Goal: Check status: Check status

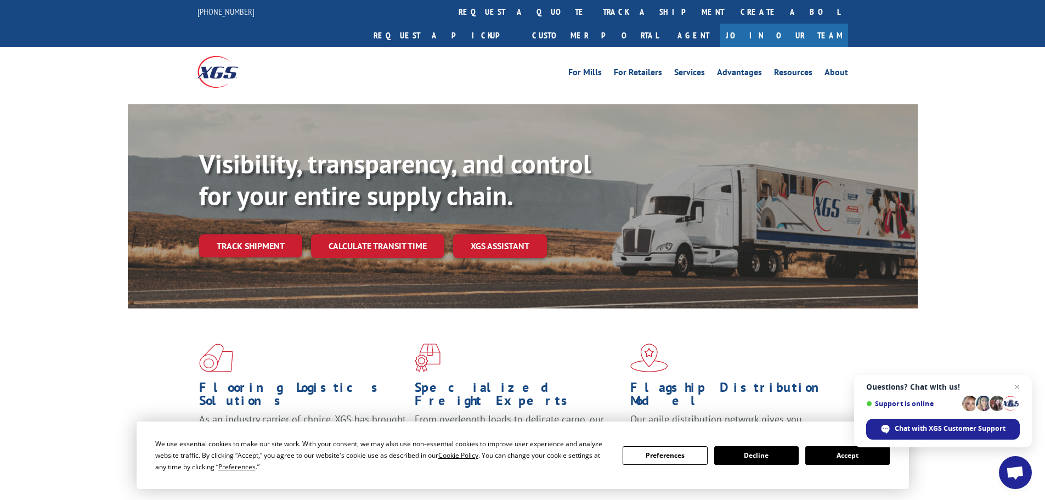
click at [867, 454] on button "Accept" at bounding box center [847, 455] width 84 height 19
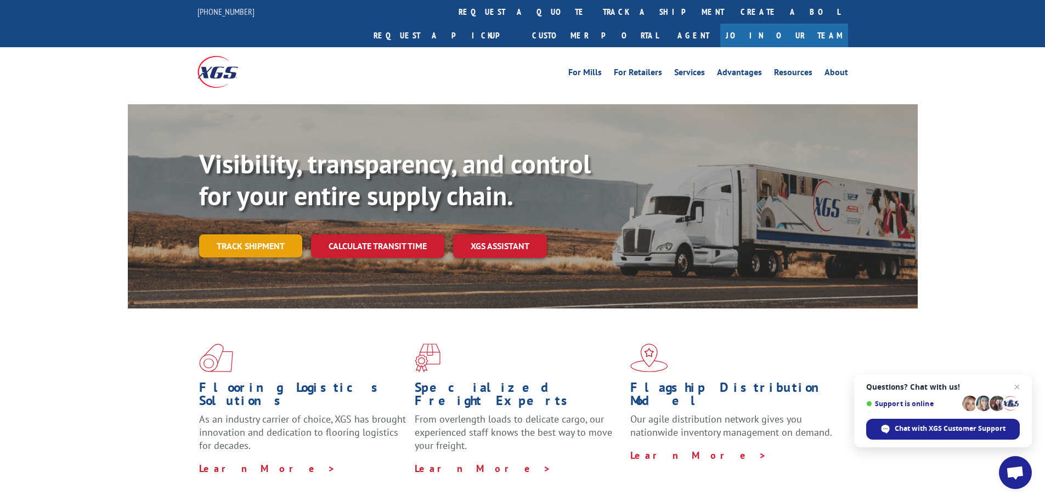
click at [247, 234] on link "Track shipment" at bounding box center [250, 245] width 103 height 23
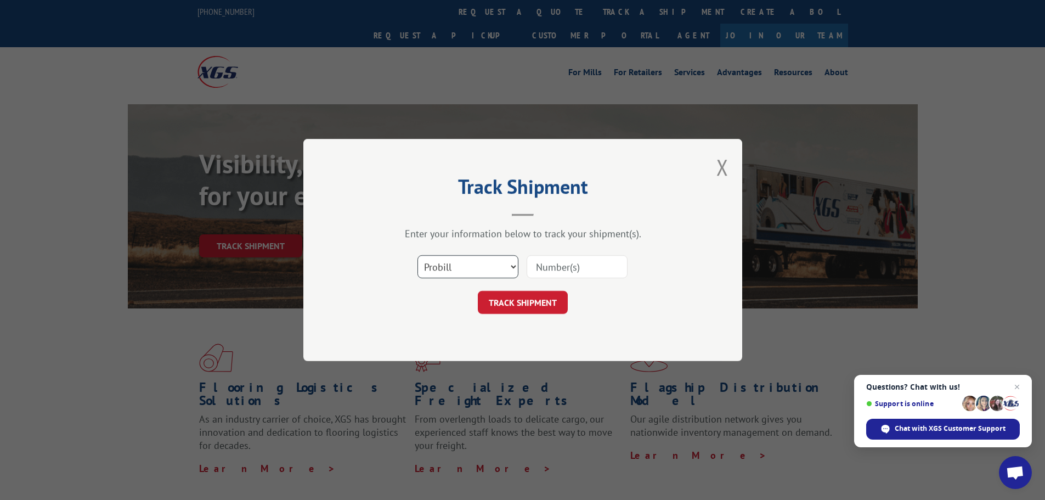
click at [516, 265] on select "Select category... Probill BOL PO" at bounding box center [467, 266] width 101 height 23
select select "bol"
click at [417, 255] on select "Select category... Probill BOL PO" at bounding box center [467, 266] width 101 height 23
click at [568, 266] on input at bounding box center [577, 266] width 101 height 23
click at [1019, 387] on span "Close chat" at bounding box center [1017, 387] width 14 height 14
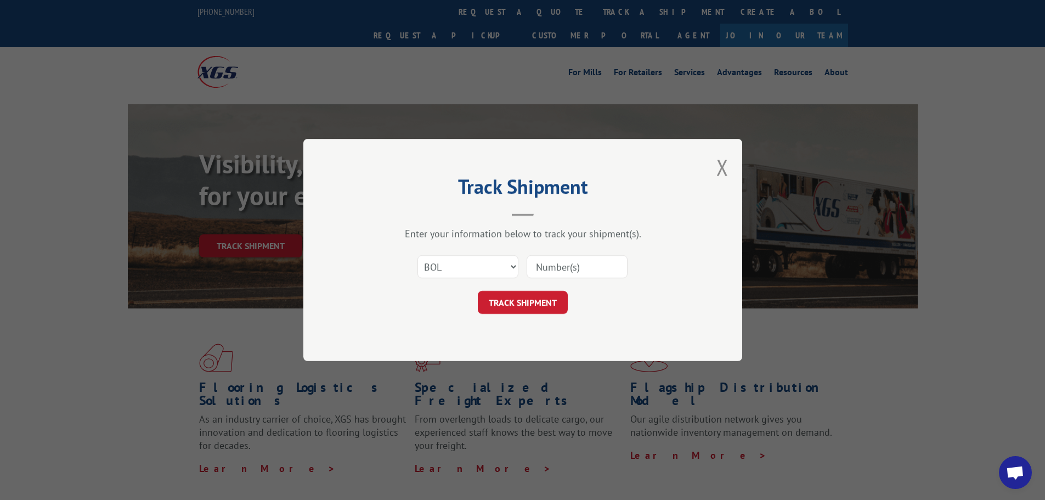
click at [569, 267] on input at bounding box center [577, 266] width 101 height 23
type input "7063068"
click button "TRACK SHIPMENT" at bounding box center [523, 302] width 90 height 23
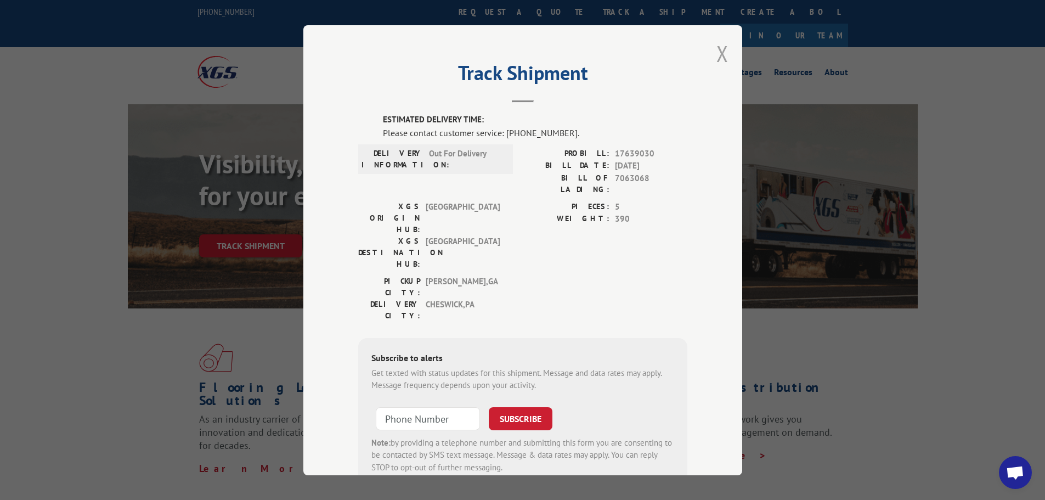
click at [716, 56] on button "Close modal" at bounding box center [722, 53] width 12 height 29
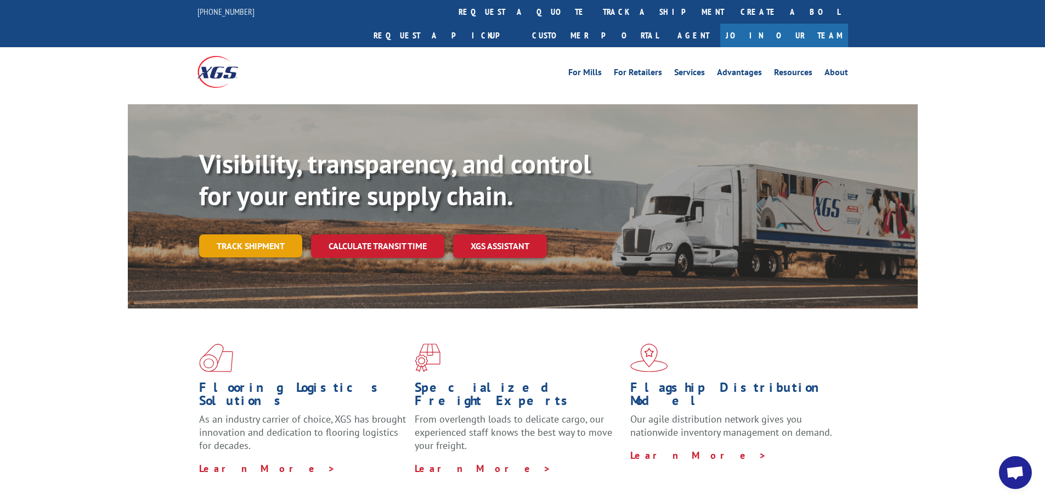
click at [242, 234] on link "Track shipment" at bounding box center [250, 245] width 103 height 23
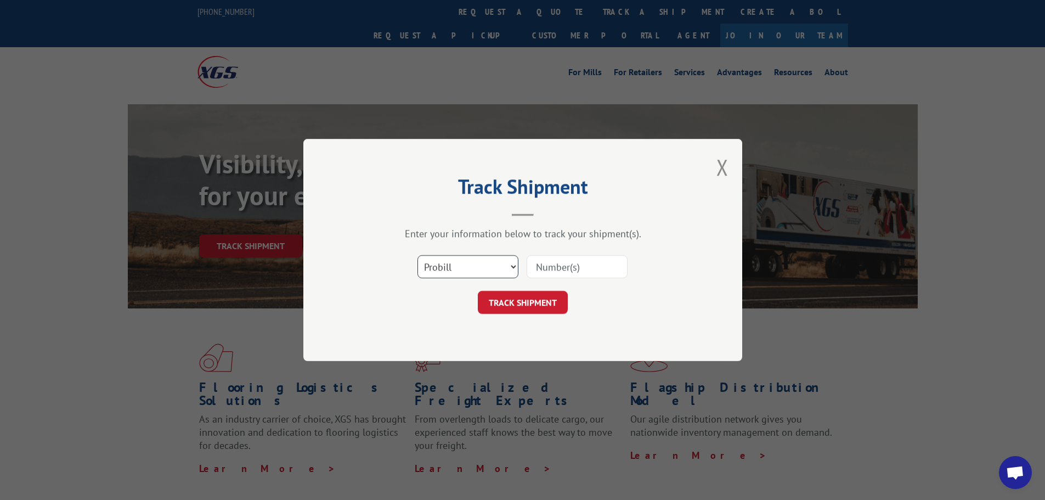
click at [516, 265] on select "Select category... Probill BOL PO" at bounding box center [467, 266] width 101 height 23
select select "bol"
click at [417, 255] on select "Select category... Probill BOL PO" at bounding box center [467, 266] width 101 height 23
click at [584, 268] on input at bounding box center [577, 266] width 101 height 23
type input "7063068"
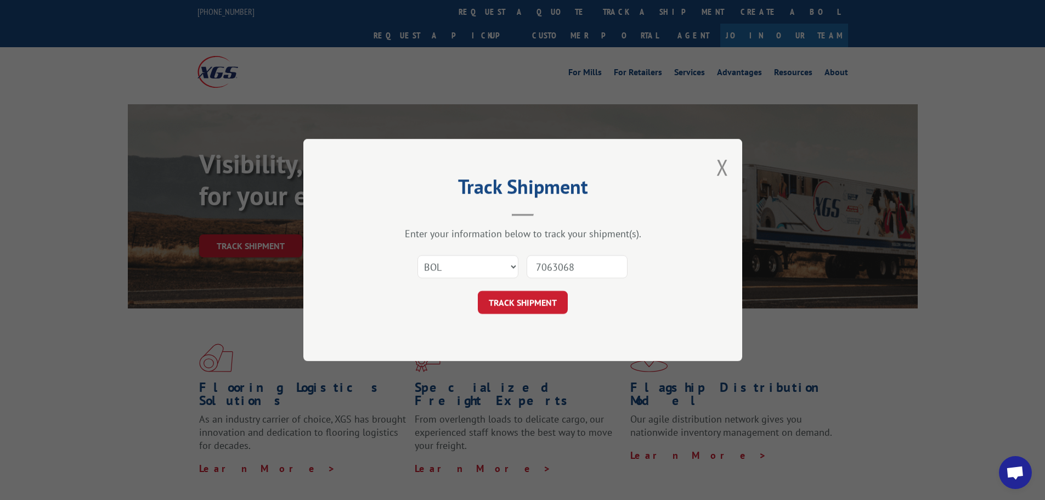
click button "TRACK SHIPMENT" at bounding box center [523, 302] width 90 height 23
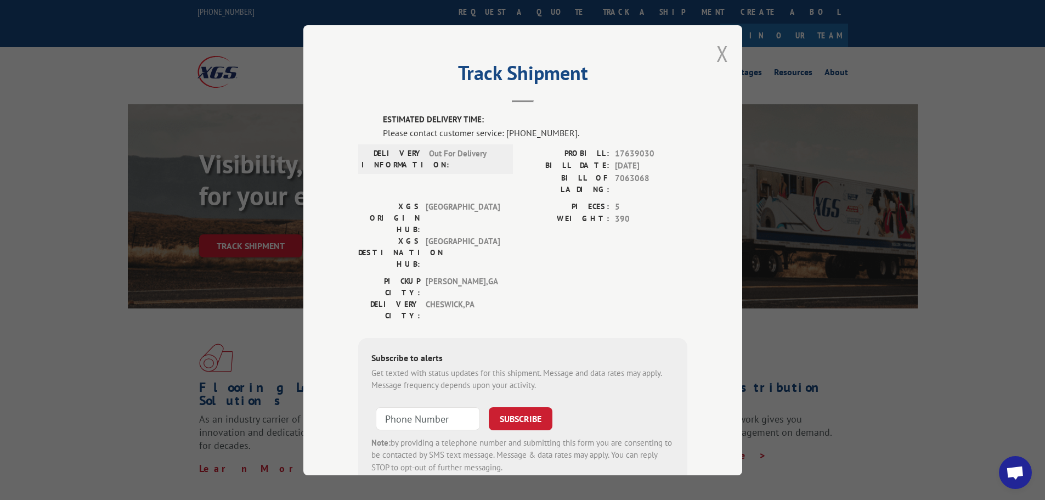
click at [722, 53] on button "Close modal" at bounding box center [722, 53] width 12 height 29
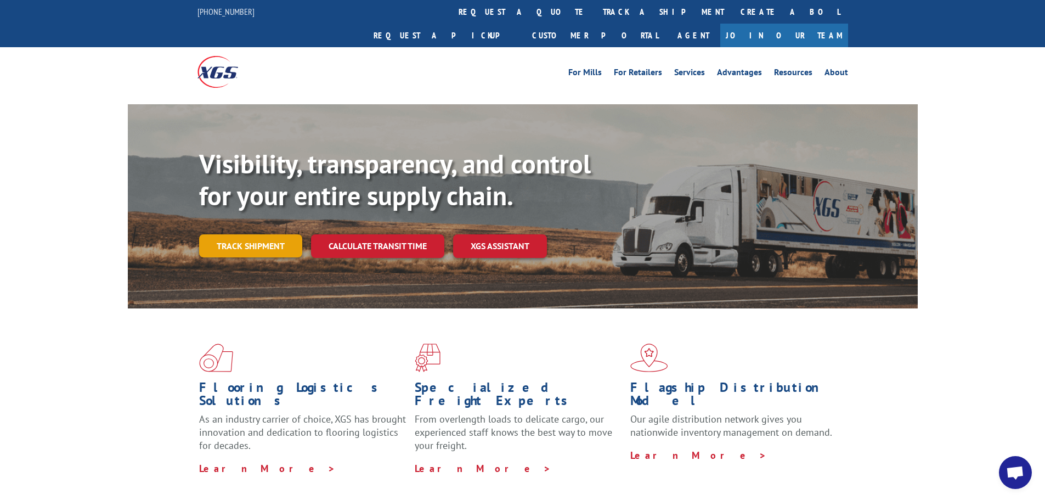
click at [248, 234] on link "Track shipment" at bounding box center [250, 245] width 103 height 23
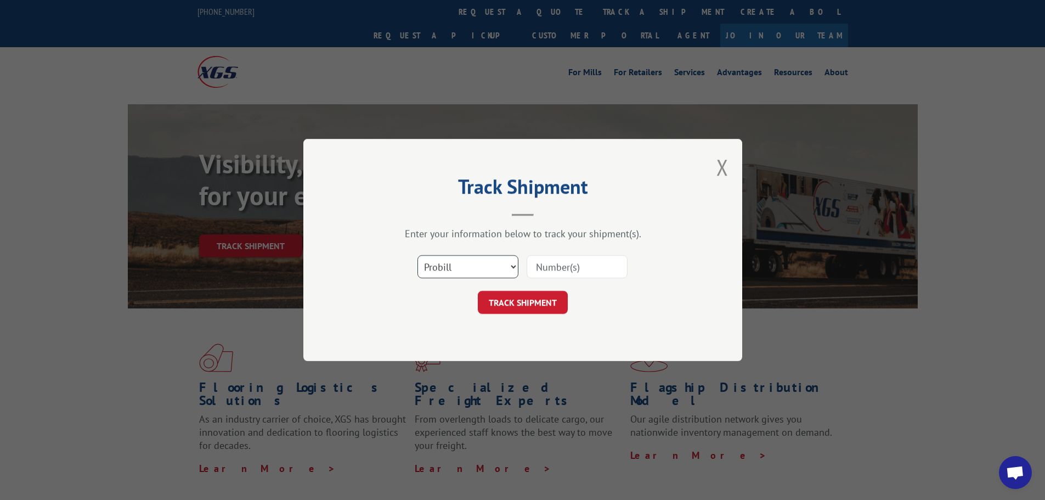
click at [513, 264] on select "Select category... Probill BOL PO" at bounding box center [467, 266] width 101 height 23
select select "bol"
click at [417, 255] on select "Select category... Probill BOL PO" at bounding box center [467, 266] width 101 height 23
click at [547, 259] on input at bounding box center [577, 266] width 101 height 23
click at [718, 165] on button "Close modal" at bounding box center [722, 166] width 12 height 29
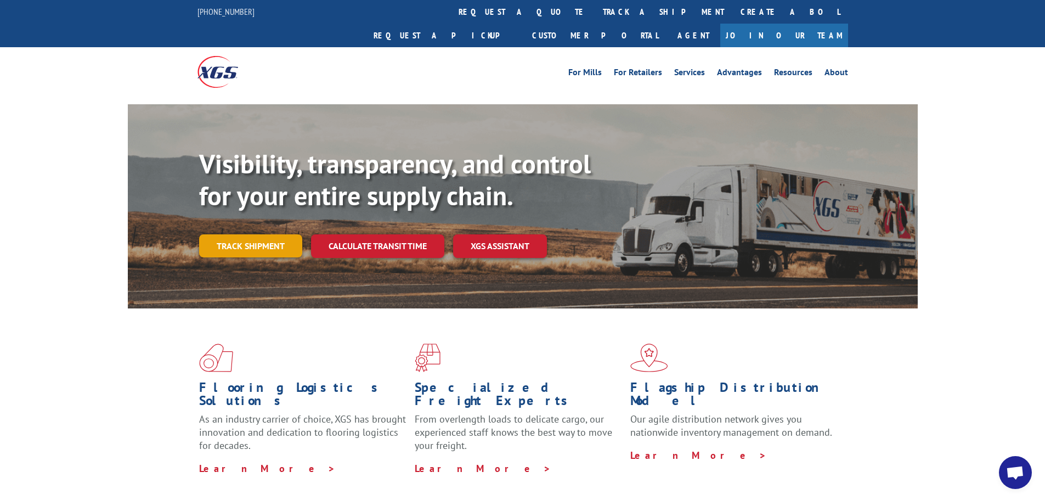
click at [275, 234] on link "Track shipment" at bounding box center [250, 245] width 103 height 23
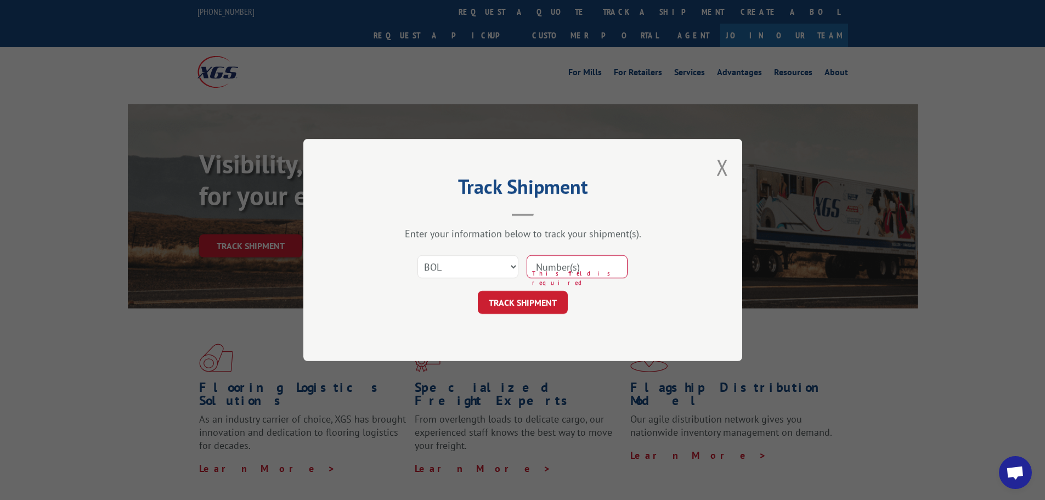
click at [549, 266] on input at bounding box center [577, 266] width 101 height 23
type input "7078348"
click button "TRACK SHIPMENT" at bounding box center [523, 302] width 90 height 23
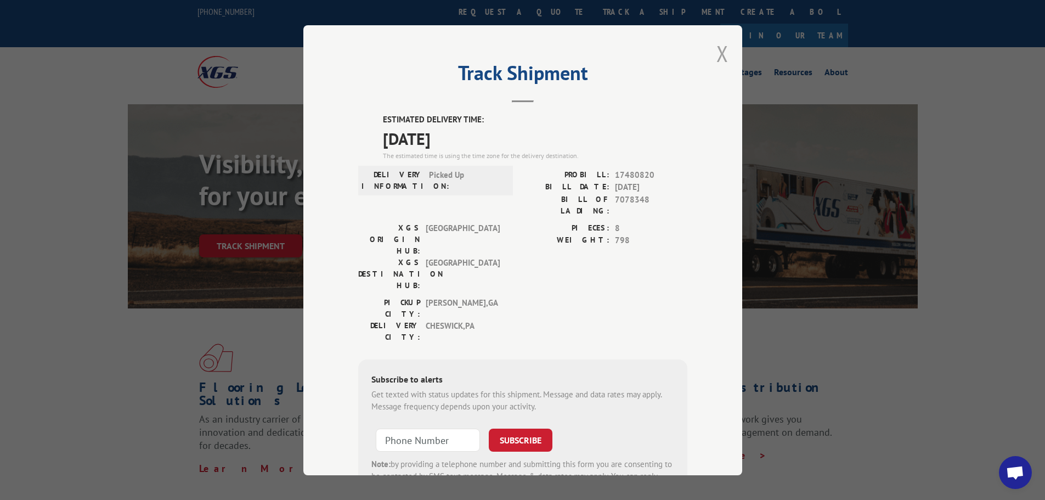
click at [716, 50] on button "Close modal" at bounding box center [722, 53] width 12 height 29
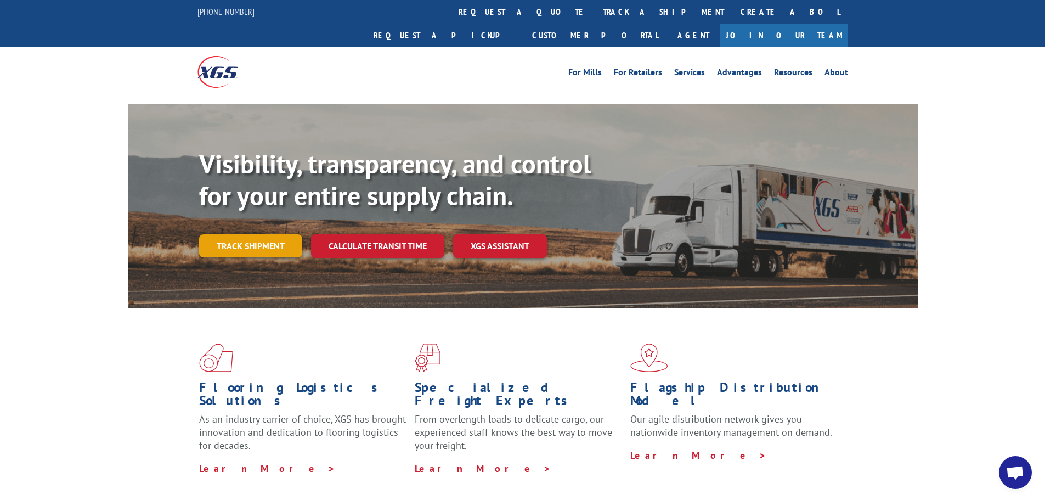
click at [264, 234] on link "Track shipment" at bounding box center [250, 245] width 103 height 23
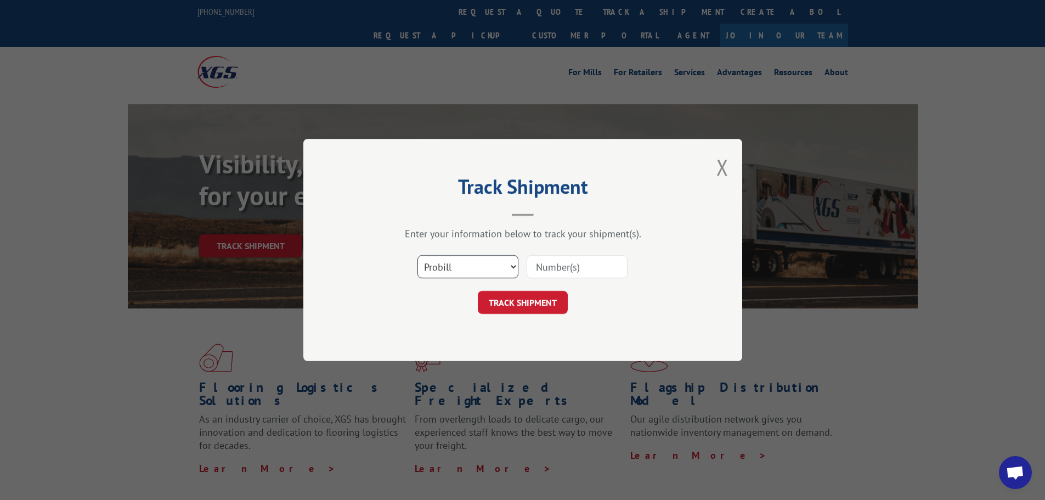
drag, startPoint x: 514, startPoint y: 263, endPoint x: 498, endPoint y: 278, distance: 21.4
click at [514, 263] on select "Select category... Probill BOL PO" at bounding box center [467, 266] width 101 height 23
select select "bol"
click at [417, 255] on select "Select category... Probill BOL PO" at bounding box center [467, 266] width 101 height 23
click at [545, 268] on input at bounding box center [577, 266] width 101 height 23
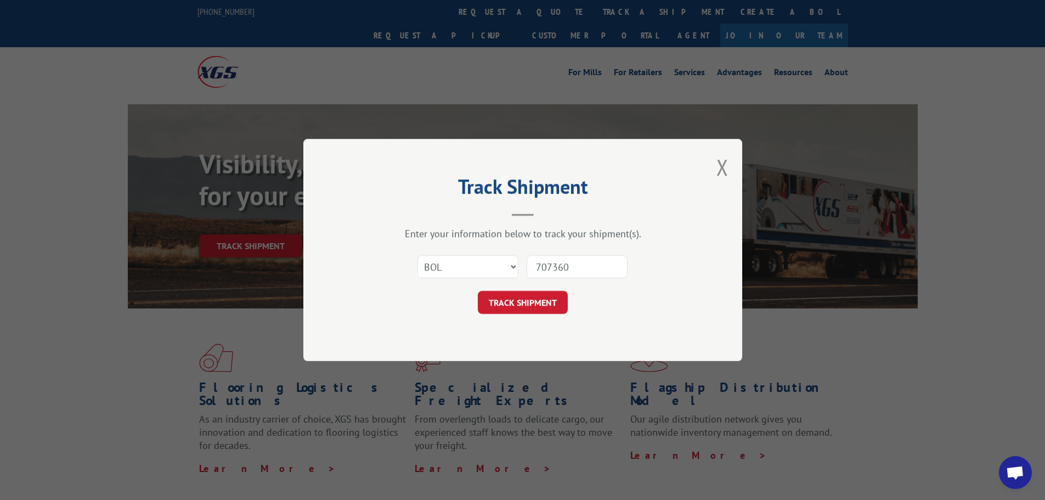
type input "7073604"
click button "TRACK SHIPMENT" at bounding box center [523, 302] width 90 height 23
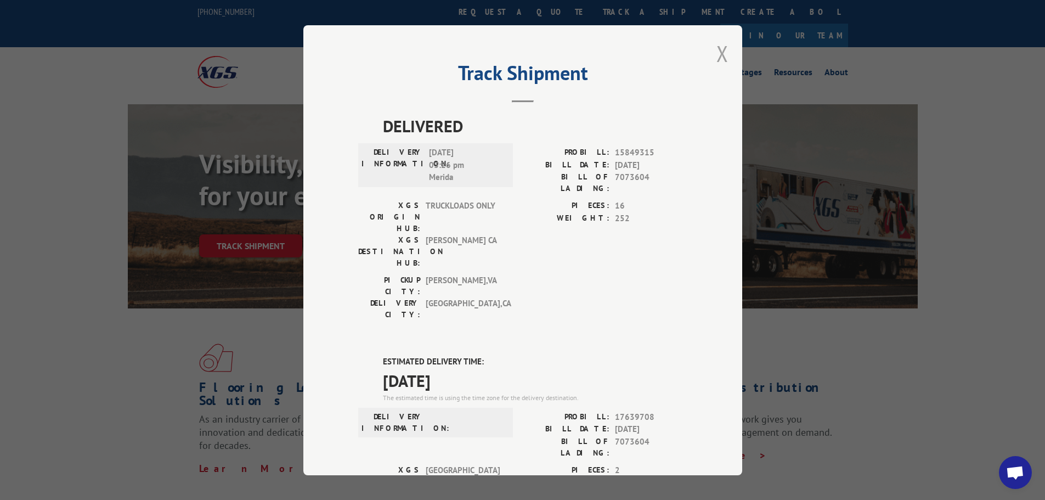
click at [719, 52] on button "Close modal" at bounding box center [722, 53] width 12 height 29
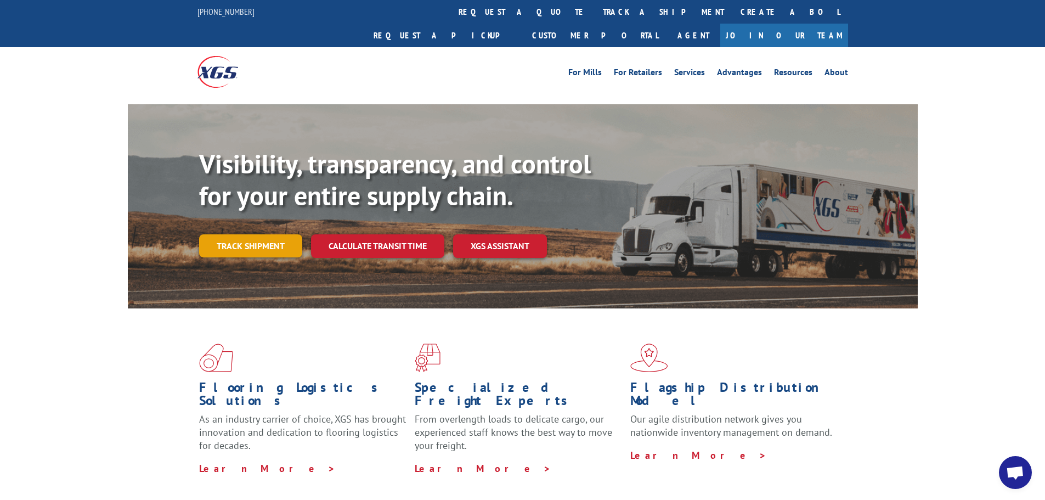
click at [272, 234] on link "Track shipment" at bounding box center [250, 245] width 103 height 23
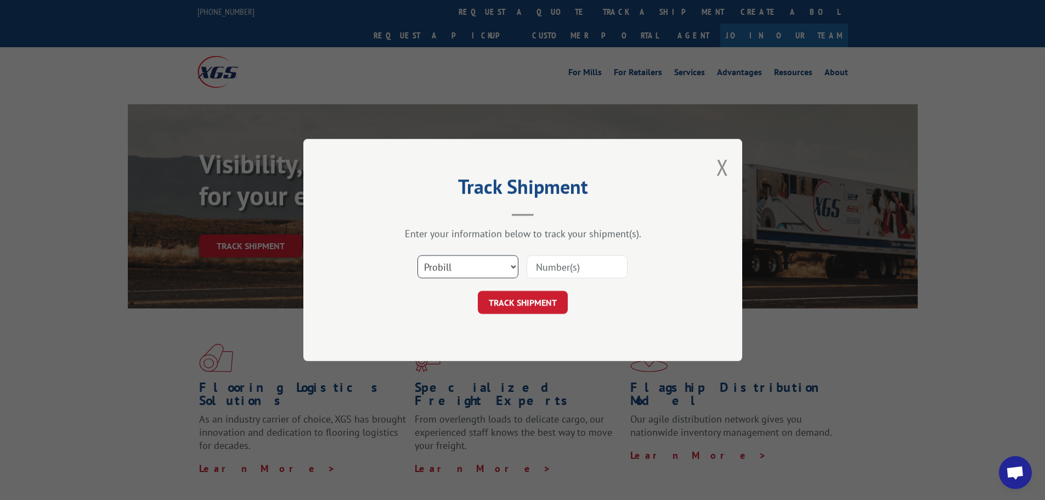
click at [512, 267] on select "Select category... Probill BOL PO" at bounding box center [467, 266] width 101 height 23
select select "bol"
click at [417, 255] on select "Select category... Probill BOL PO" at bounding box center [467, 266] width 101 height 23
click at [535, 261] on input at bounding box center [577, 266] width 101 height 23
type input "7073604"
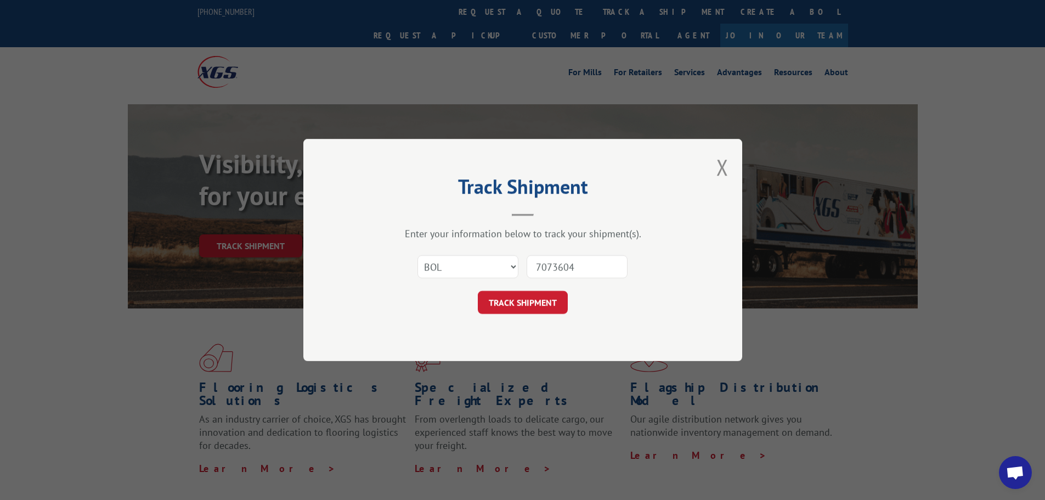
click button "TRACK SHIPMENT" at bounding box center [523, 302] width 90 height 23
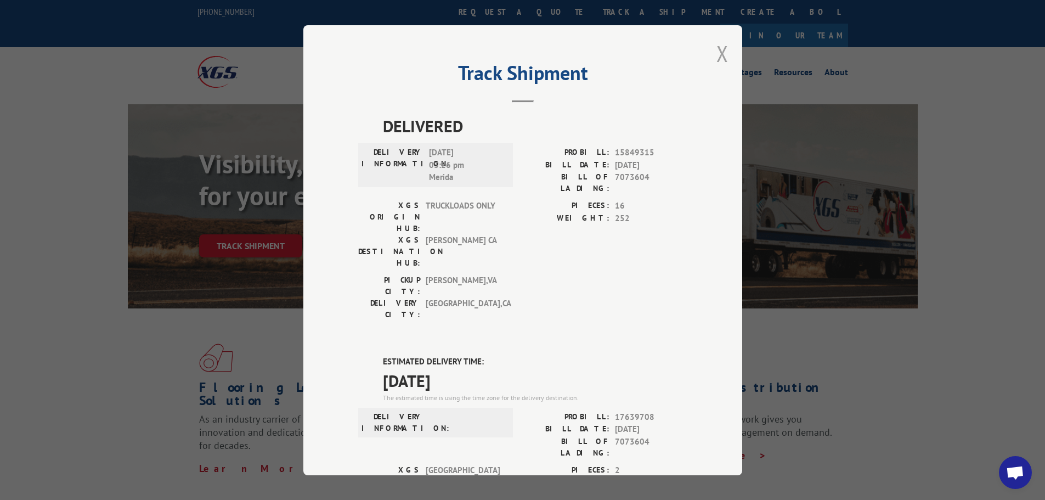
click at [716, 52] on button "Close modal" at bounding box center [722, 53] width 12 height 29
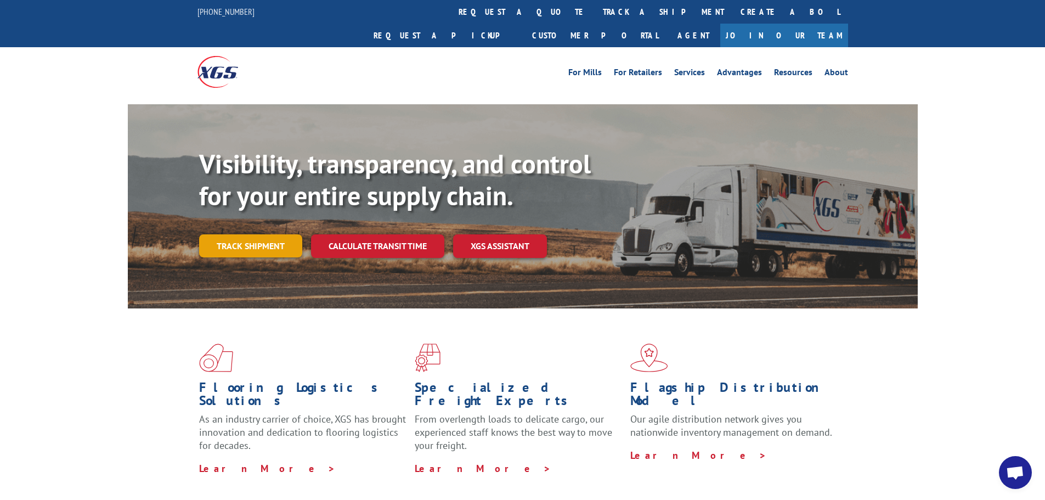
click at [261, 234] on link "Track shipment" at bounding box center [250, 245] width 103 height 23
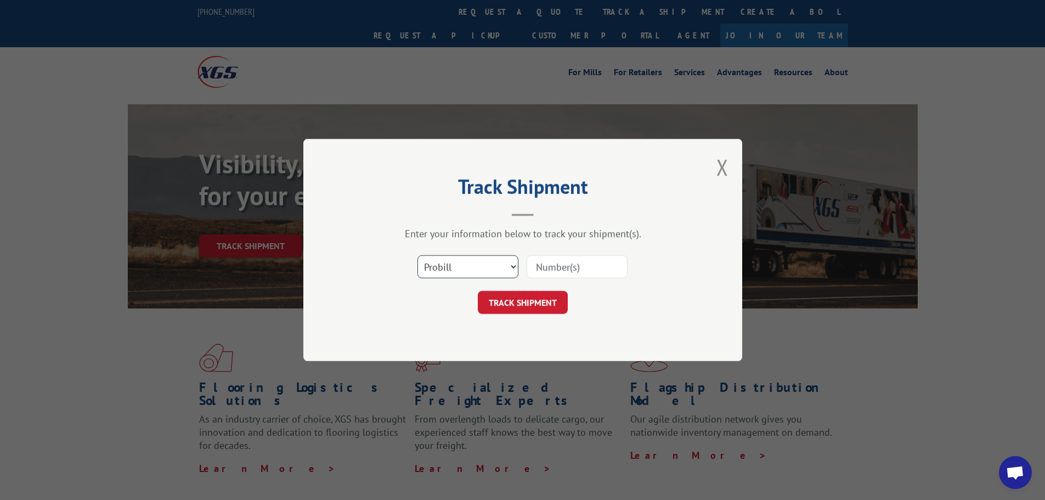
click at [515, 267] on select "Select category... Probill BOL PO" at bounding box center [467, 266] width 101 height 23
select select "bol"
click at [417, 255] on select "Select category... Probill BOL PO" at bounding box center [467, 266] width 101 height 23
click at [541, 266] on input at bounding box center [577, 266] width 101 height 23
paste input "7078347"
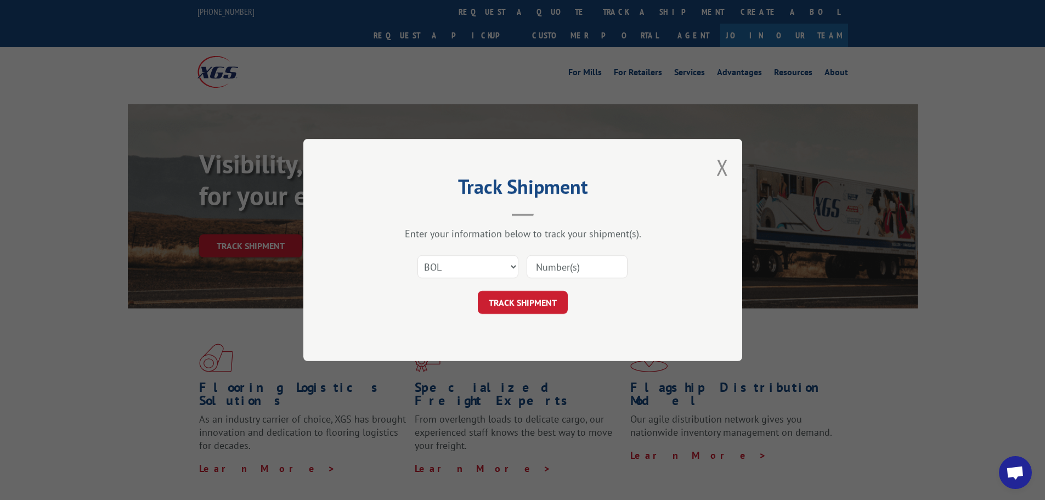
type input "7078347"
click button "TRACK SHIPMENT" at bounding box center [523, 302] width 90 height 23
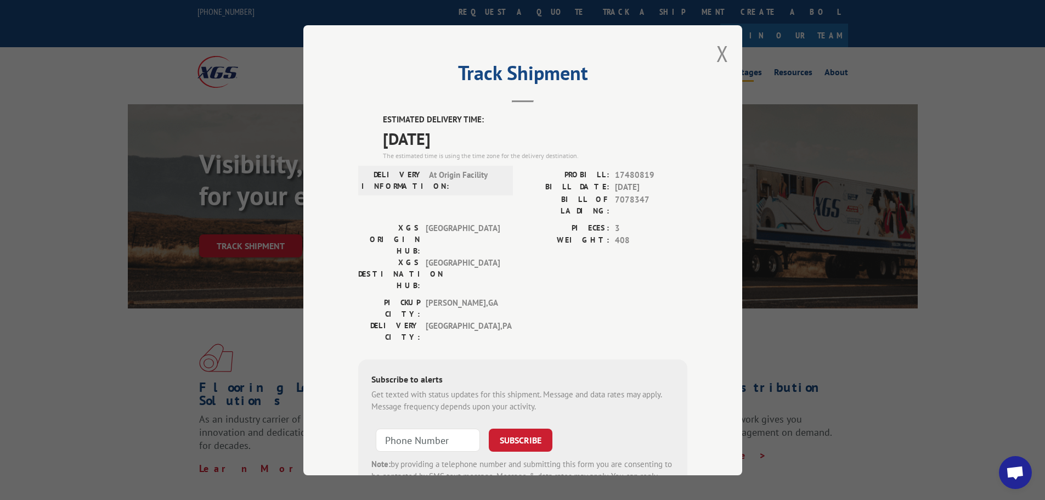
drag, startPoint x: 722, startPoint y: 52, endPoint x: 766, endPoint y: 49, distance: 43.4
click at [722, 52] on button "Close modal" at bounding box center [722, 53] width 12 height 29
